Goal: Transaction & Acquisition: Download file/media

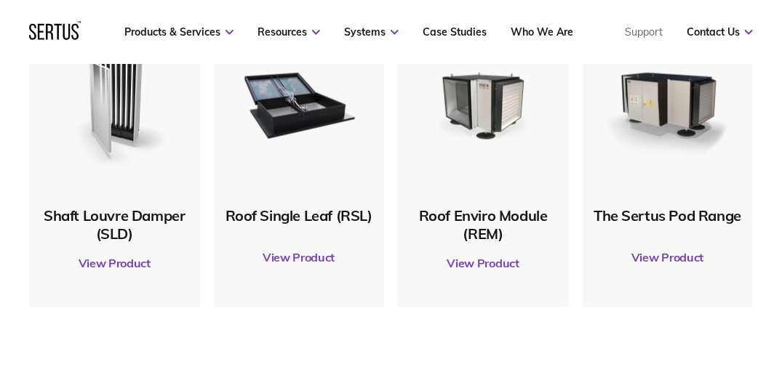
scroll to position [727, 0]
click at [305, 258] on link "View Product" at bounding box center [299, 257] width 156 height 41
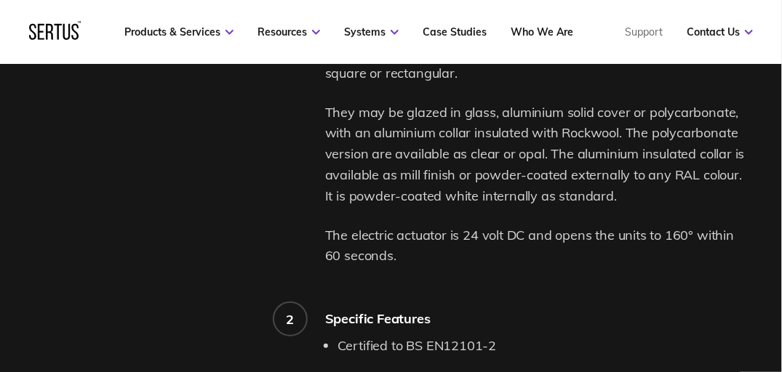
scroll to position [1018, 0]
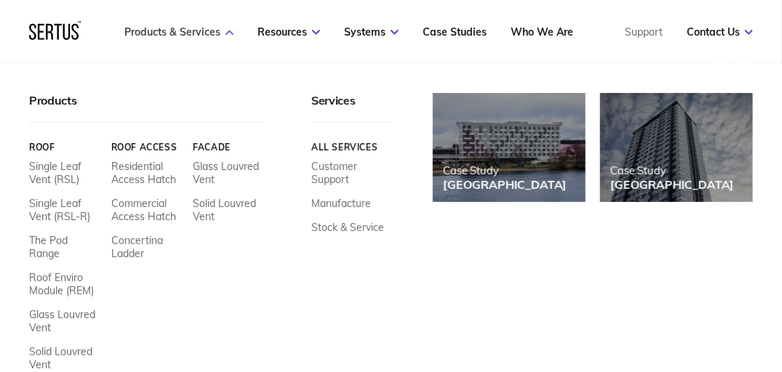
click at [230, 30] on icon at bounding box center [229, 32] width 8 height 5
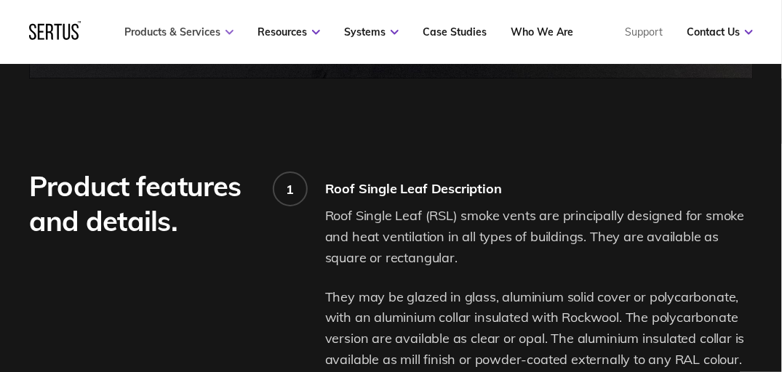
click at [230, 30] on icon at bounding box center [229, 32] width 8 height 5
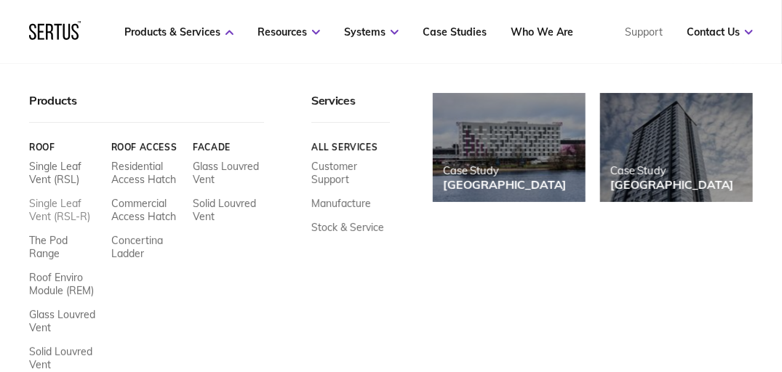
click at [62, 209] on link "Single Leaf Vent (RSL-R)" at bounding box center [64, 210] width 71 height 26
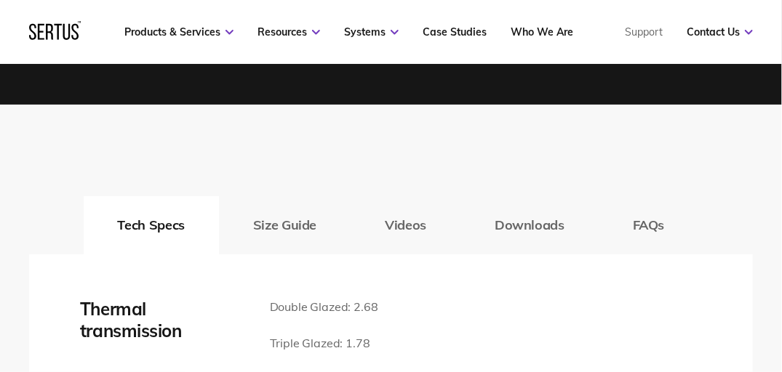
scroll to position [2037, 0]
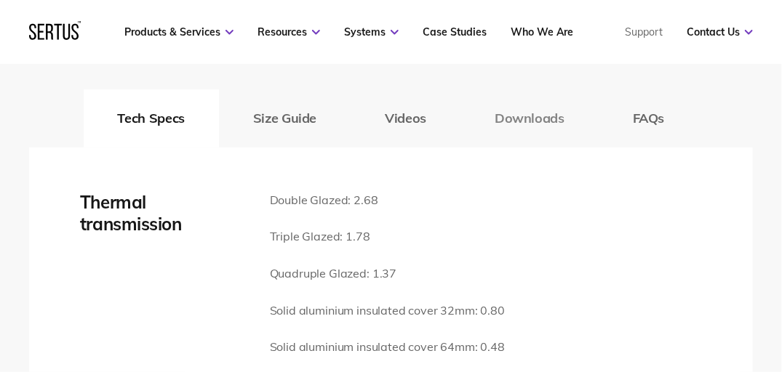
click at [527, 122] on button "Downloads" at bounding box center [529, 118] width 138 height 58
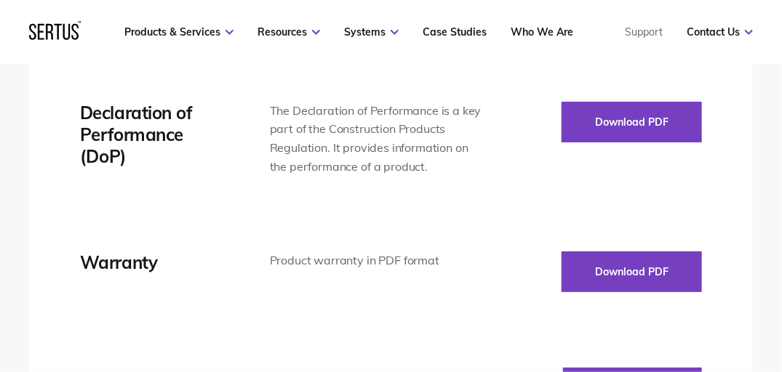
scroll to position [2473, 0]
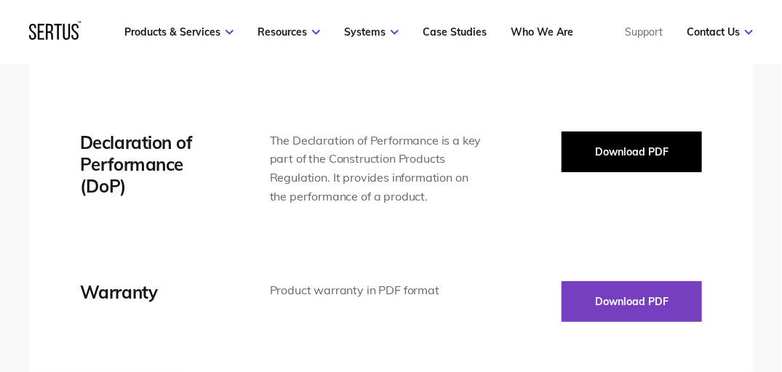
click at [615, 153] on button "Download PDF" at bounding box center [631, 152] width 140 height 41
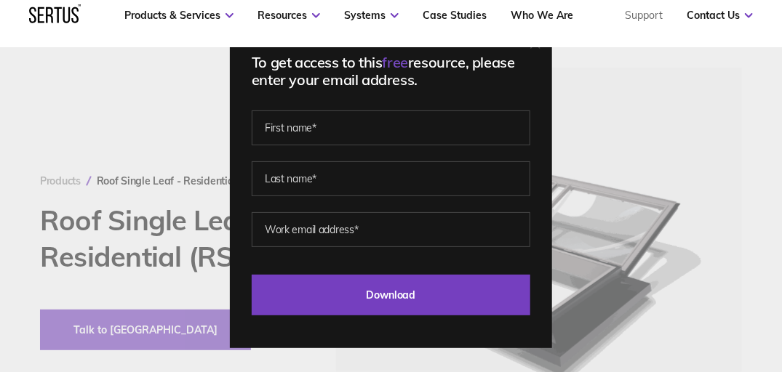
scroll to position [0, 0]
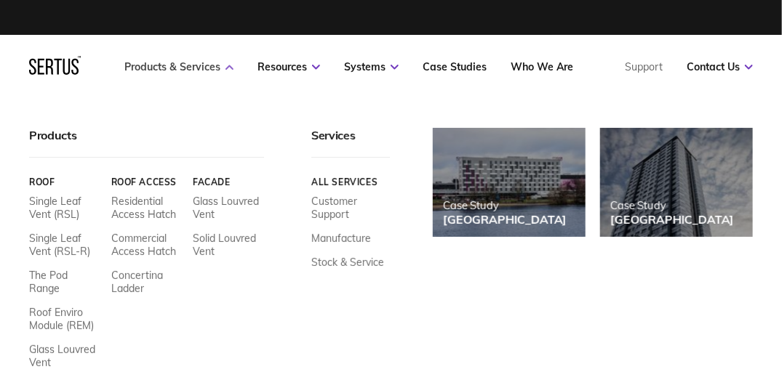
click at [148, 64] on link "Products & Services" at bounding box center [178, 66] width 109 height 13
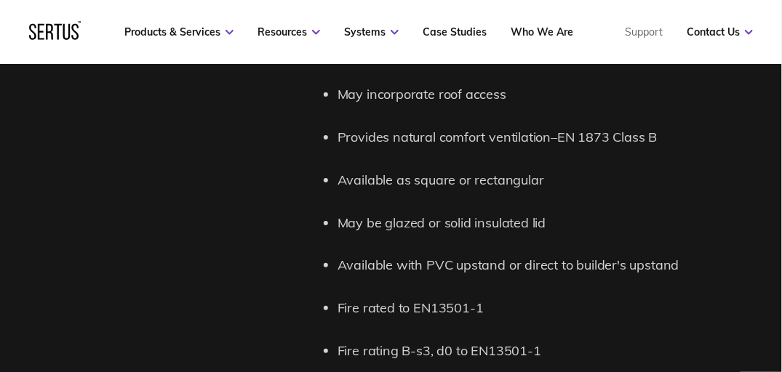
scroll to position [1527, 0]
